Goal: Transaction & Acquisition: Purchase product/service

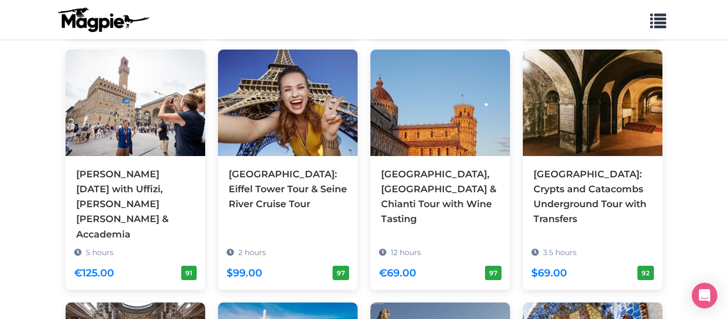
scroll to position [1127, 0]
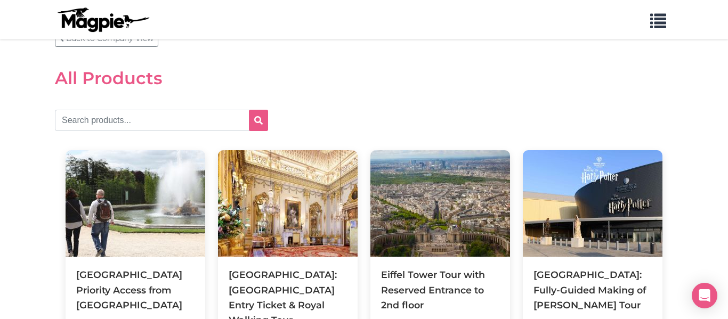
scroll to position [41, 0]
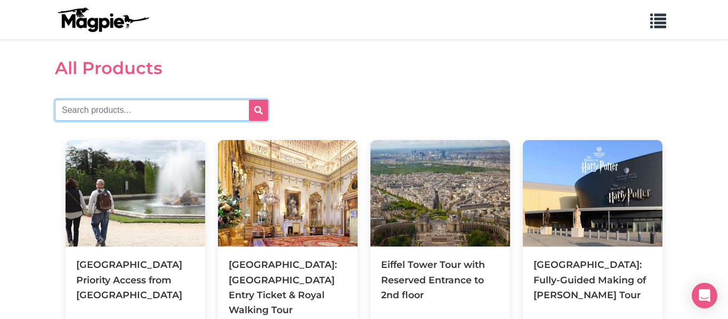
click at [161, 100] on input "text" at bounding box center [161, 110] width 213 height 21
type input "sagrada"
click at [249, 100] on button "submit" at bounding box center [258, 110] width 19 height 21
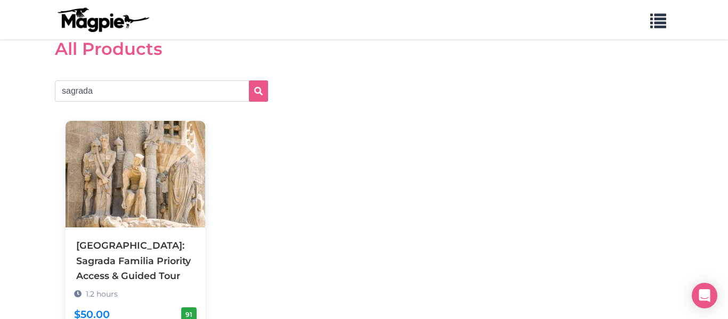
scroll to position [62, 0]
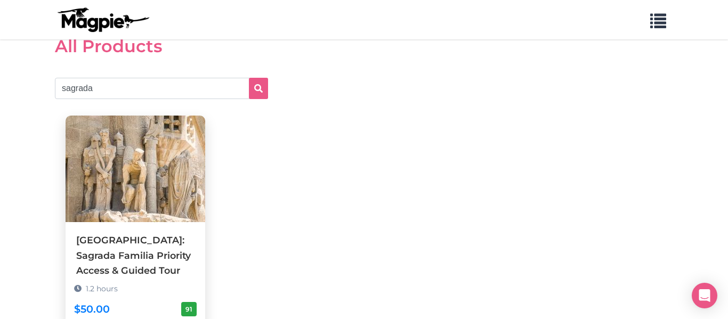
click at [140, 160] on img at bounding box center [136, 169] width 140 height 107
